Goal: Task Accomplishment & Management: Use online tool/utility

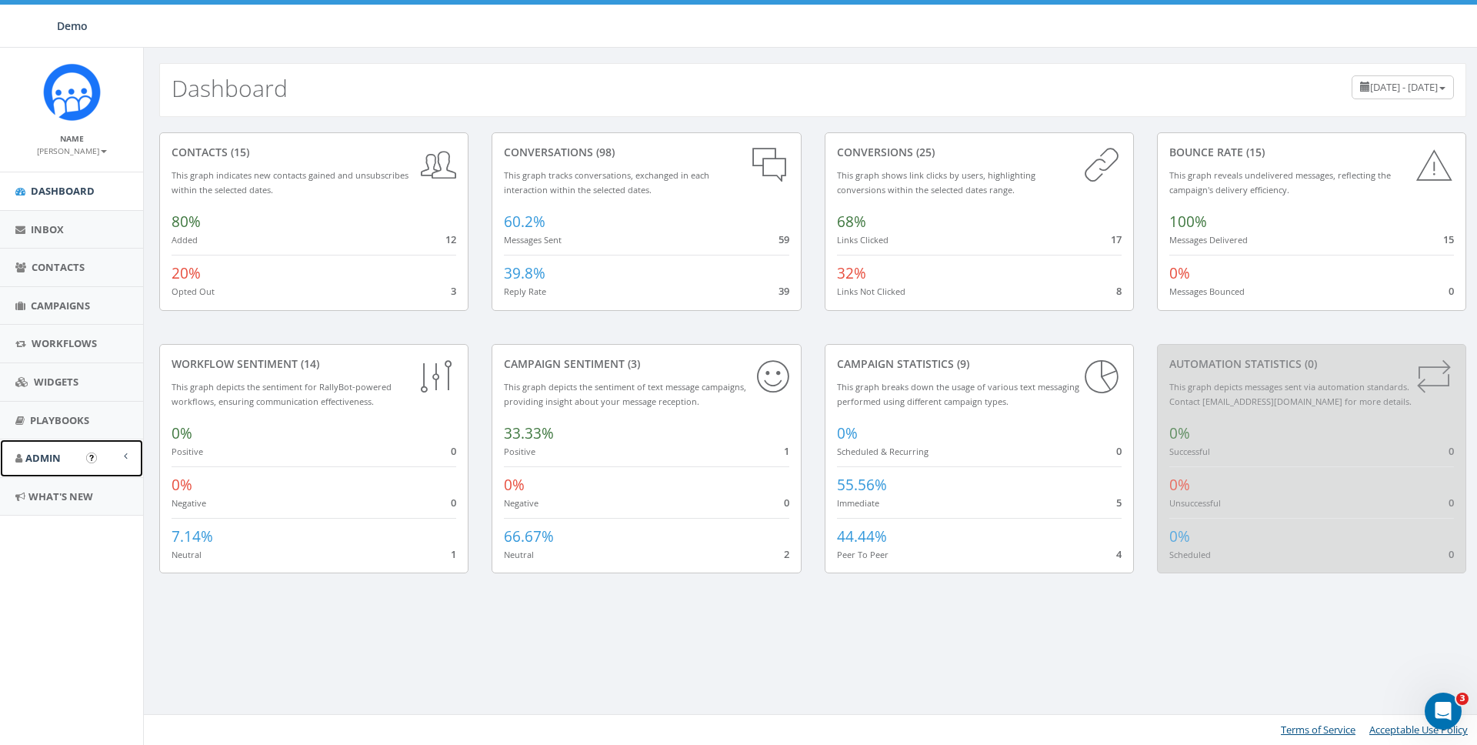
click at [65, 464] on link "Admin" at bounding box center [71, 458] width 143 height 38
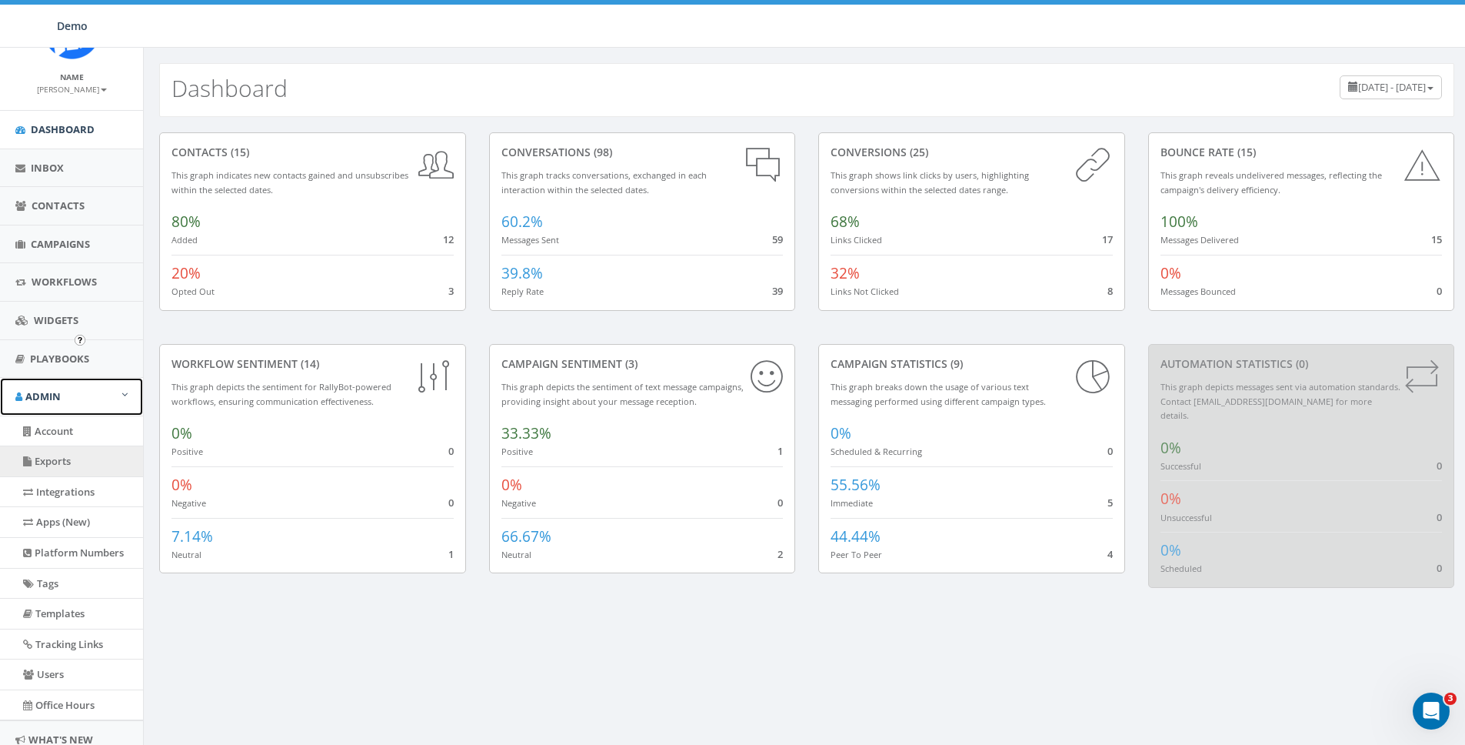
scroll to position [119, 0]
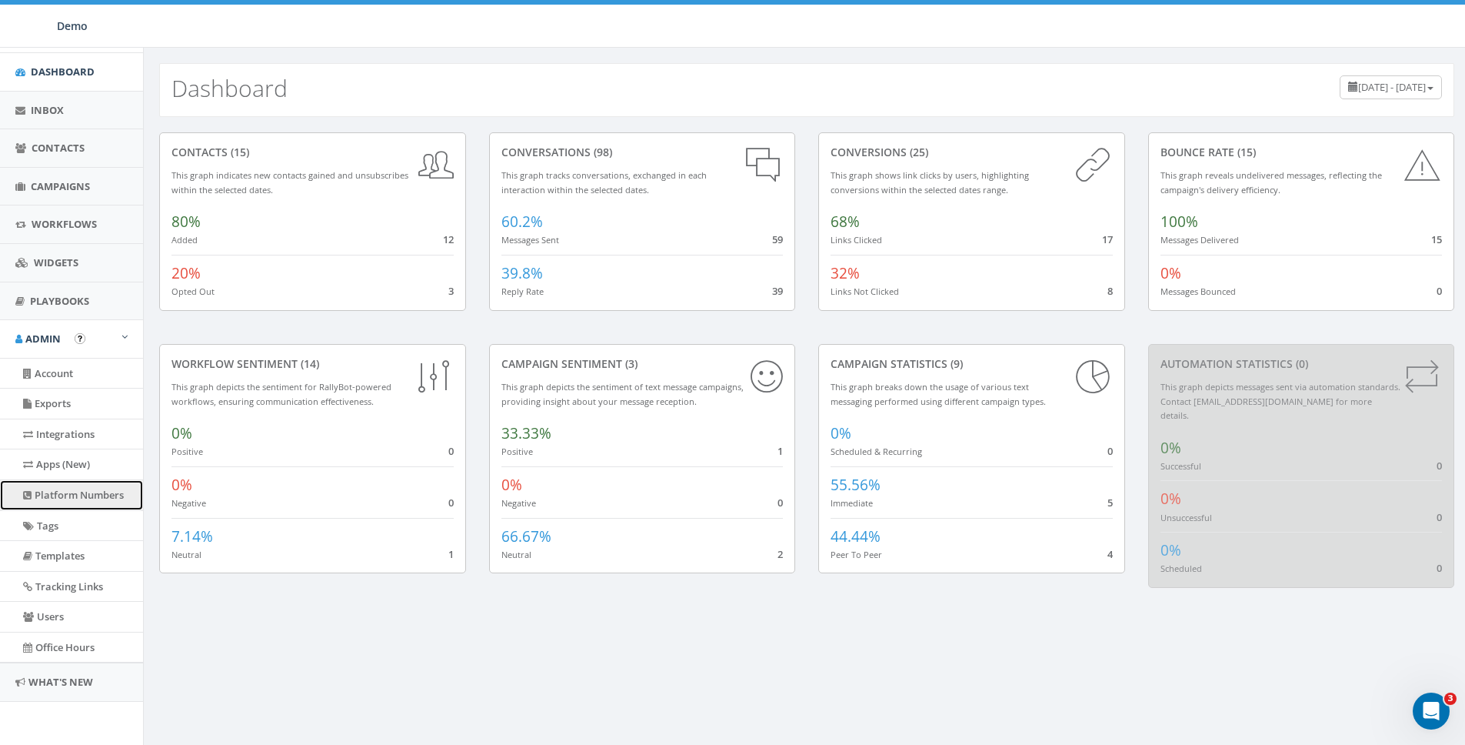
click at [57, 487] on link "Platform Numbers" at bounding box center [71, 495] width 143 height 30
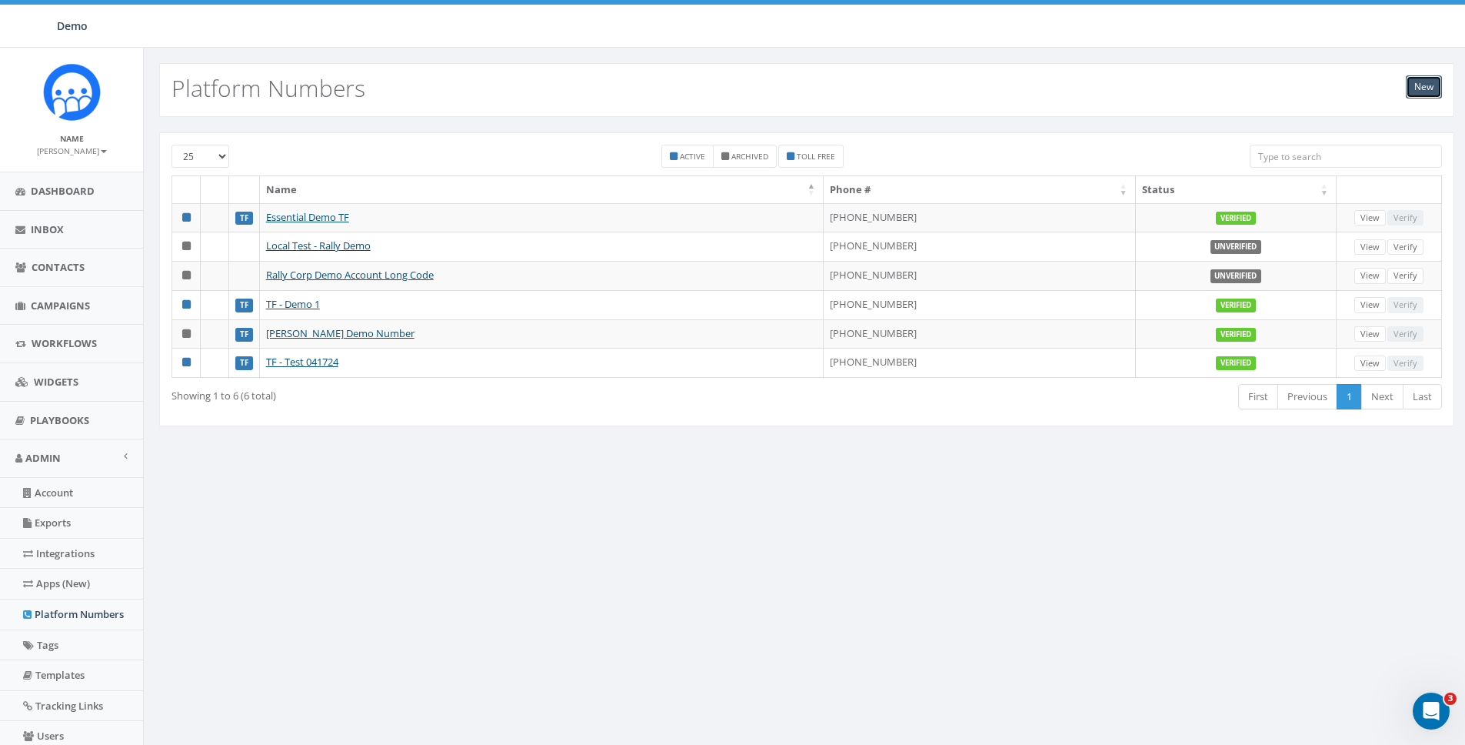
click at [1420, 89] on link "New" at bounding box center [1424, 86] width 36 height 23
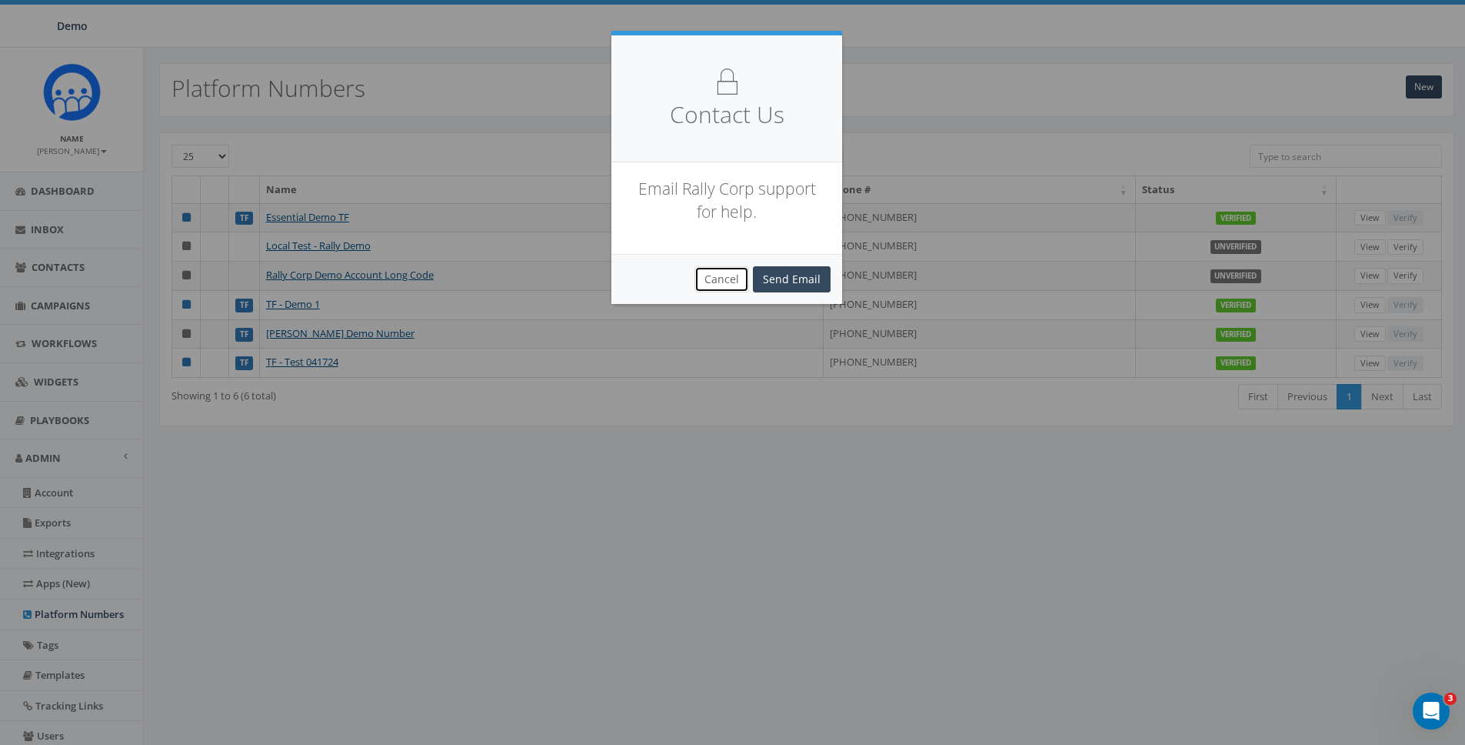
click at [730, 276] on button "Cancel" at bounding box center [722, 279] width 55 height 26
